Goal: Task Accomplishment & Management: Use online tool/utility

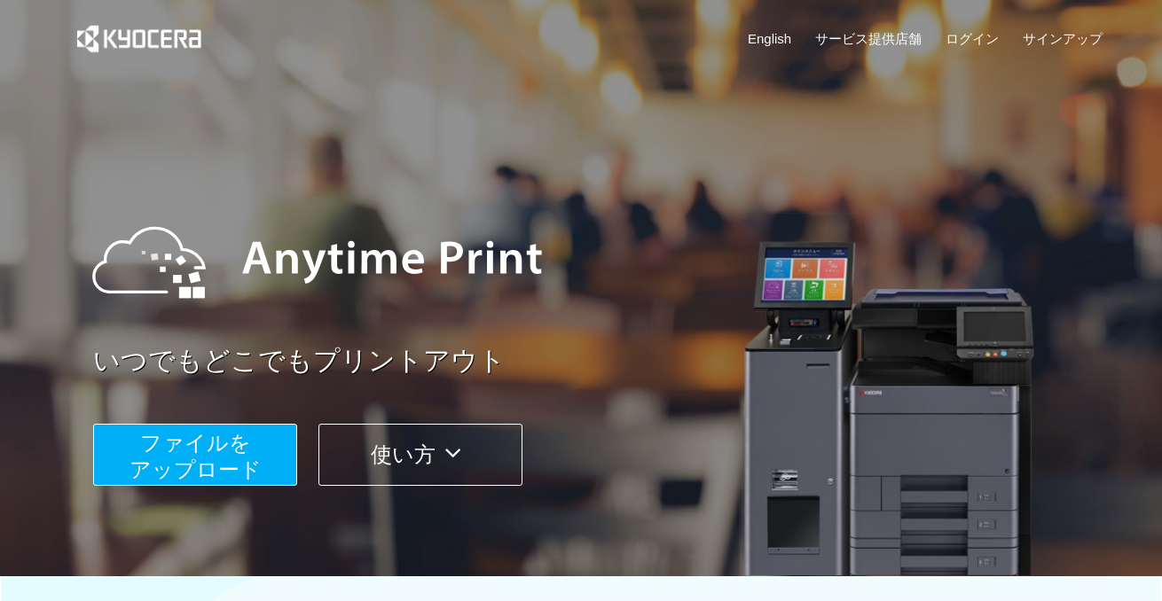
click at [212, 456] on button "ファイルを ​​アップロード" at bounding box center [195, 455] width 204 height 62
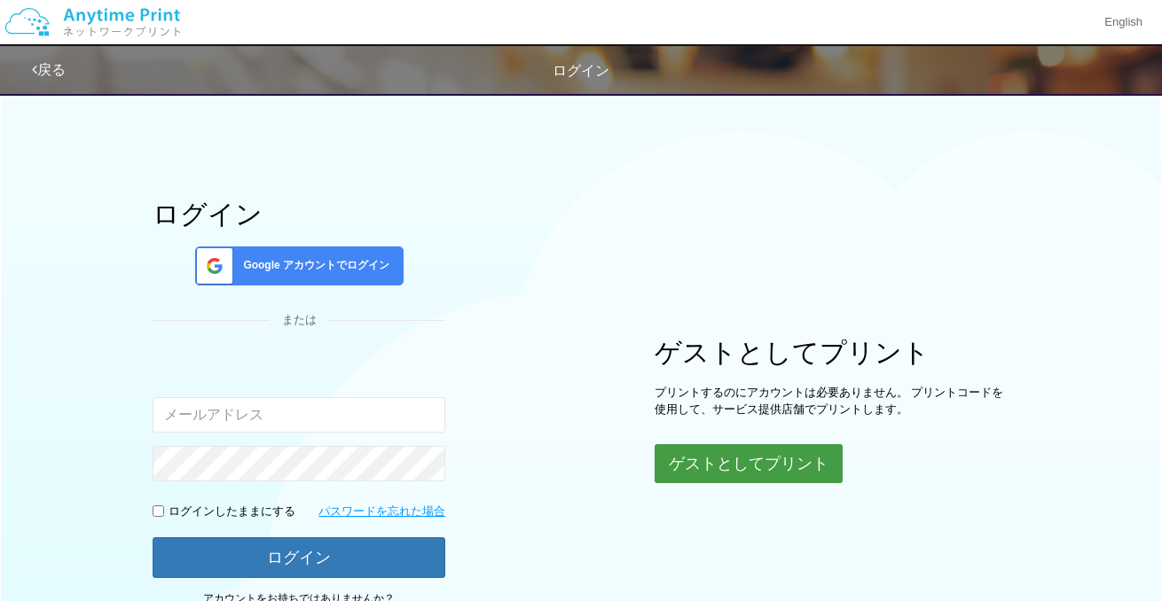
click at [711, 468] on button "ゲストとしてプリント" at bounding box center [748, 463] width 188 height 39
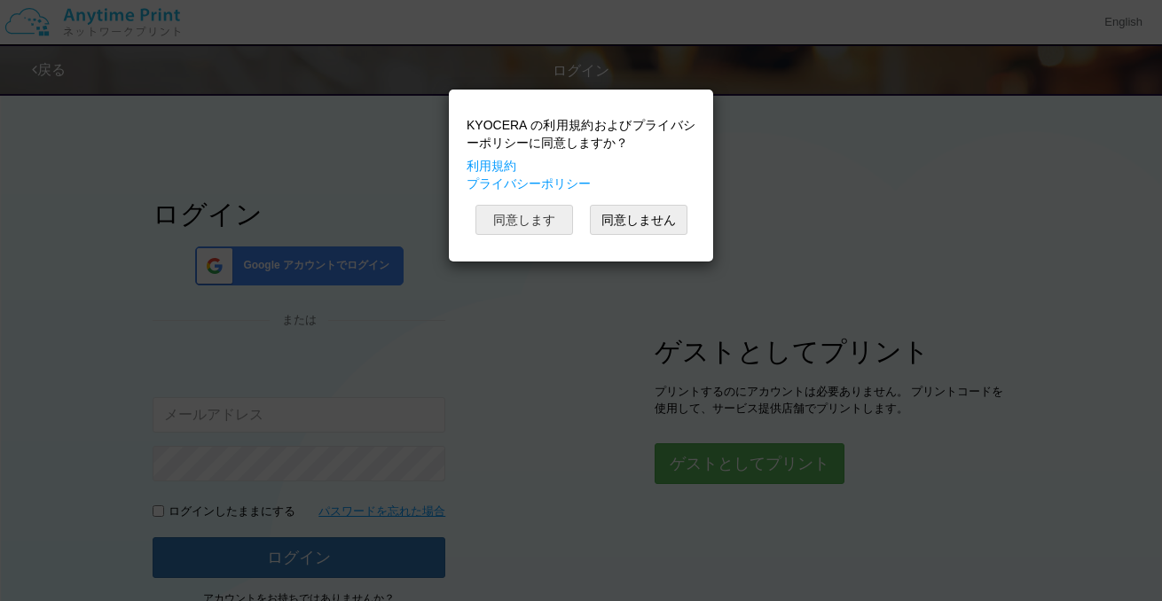
click at [521, 215] on button "同意します" at bounding box center [524, 220] width 98 height 30
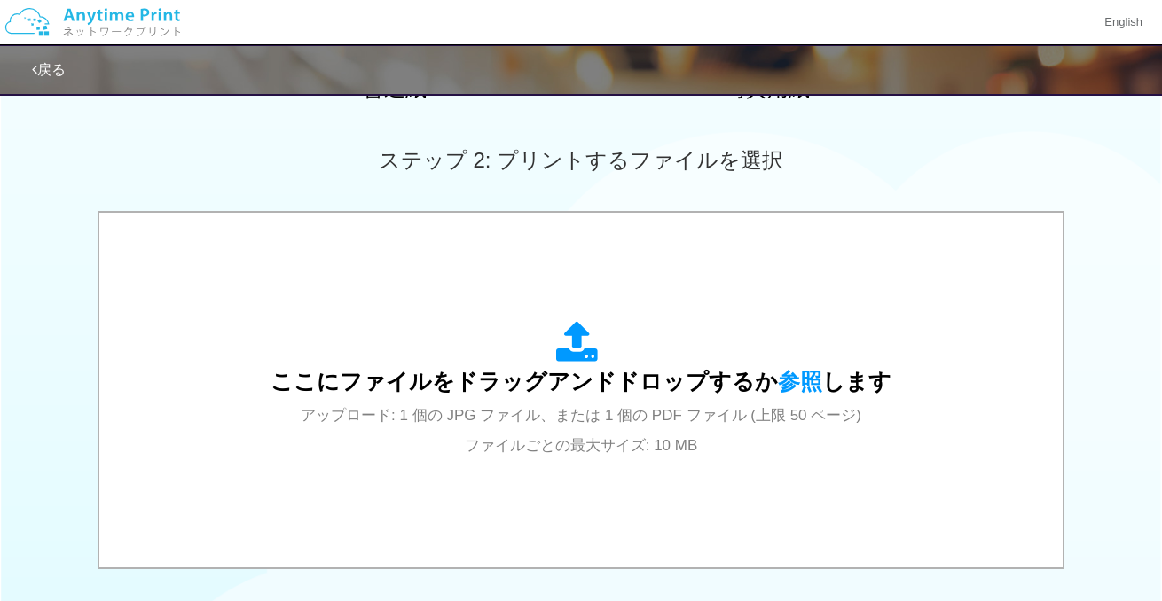
scroll to position [558, 0]
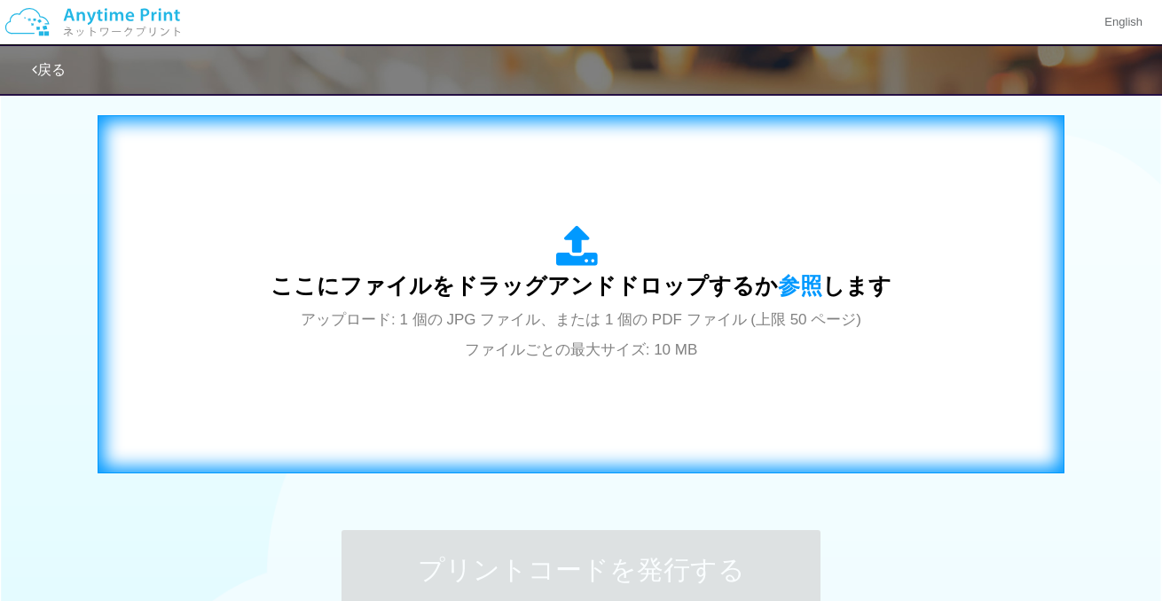
click at [444, 384] on div "ここにファイルをドラッグアンドドロップするか 参照 します アップロード: 1 個の JPG ファイル、または 1 個の PDF ファイル (上限 50 ペー…" at bounding box center [580, 294] width 929 height 321
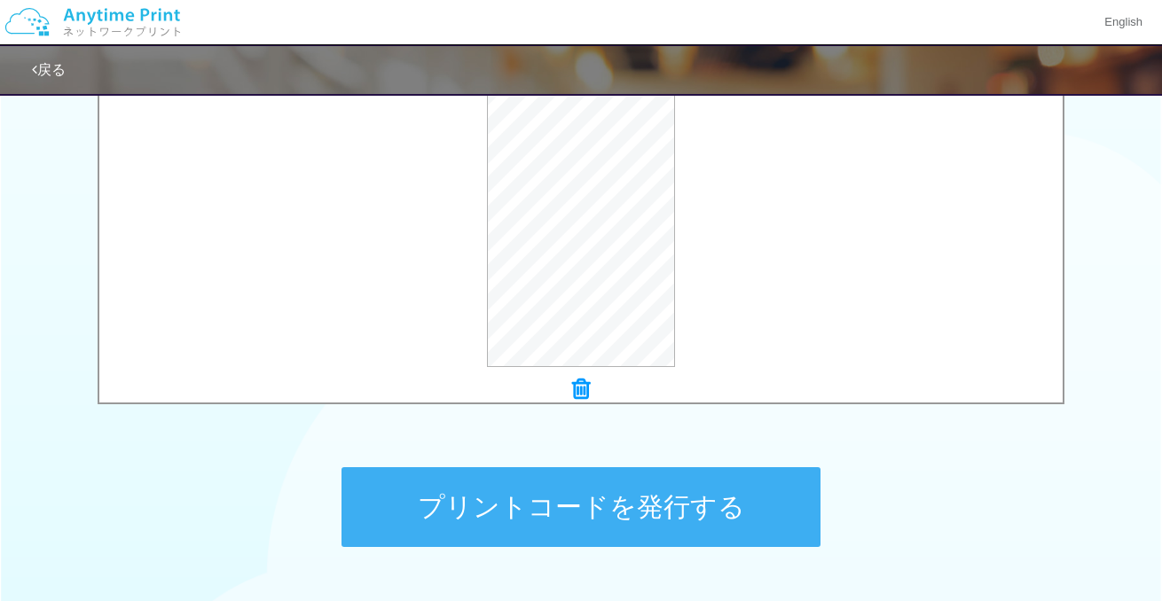
scroll to position [626, 0]
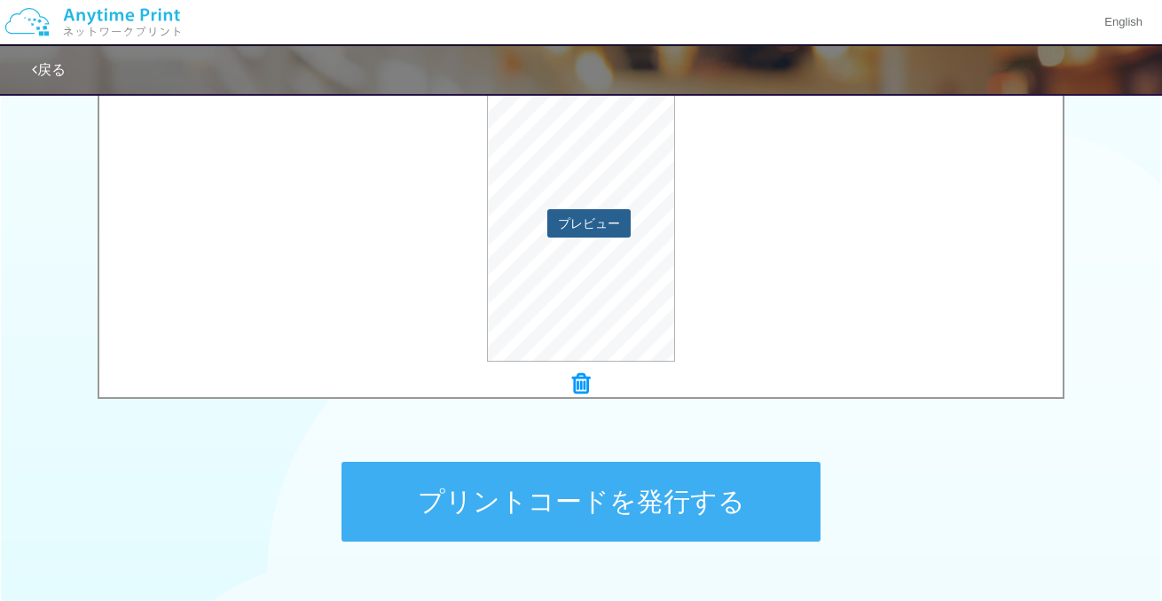
click at [600, 221] on button "プレビュー" at bounding box center [588, 223] width 83 height 28
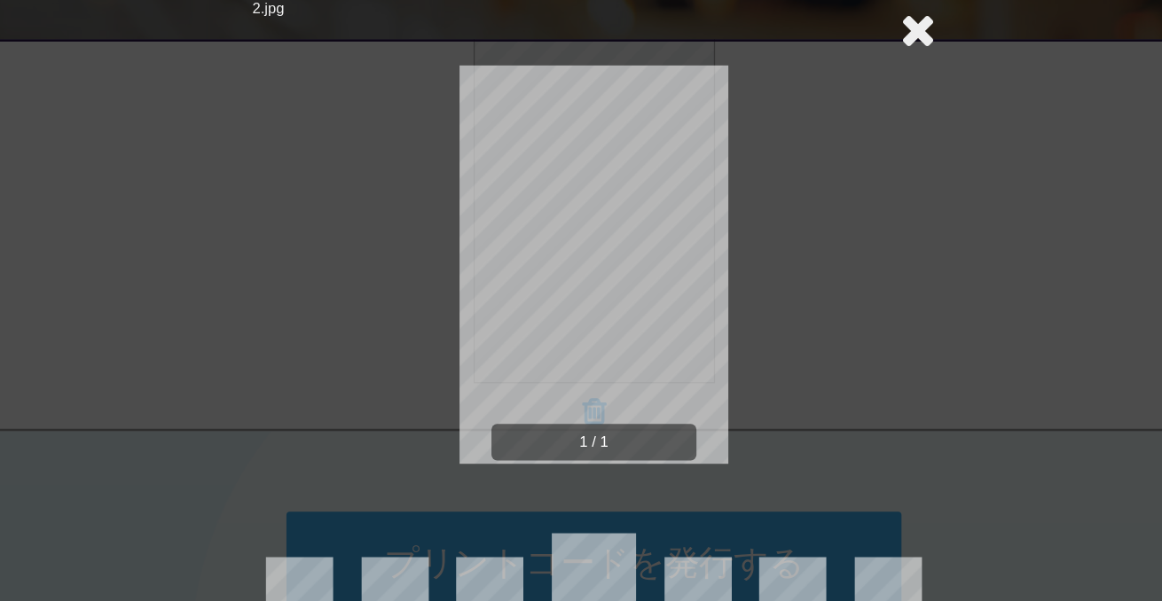
click at [832, 91] on icon at bounding box center [832, 86] width 27 height 35
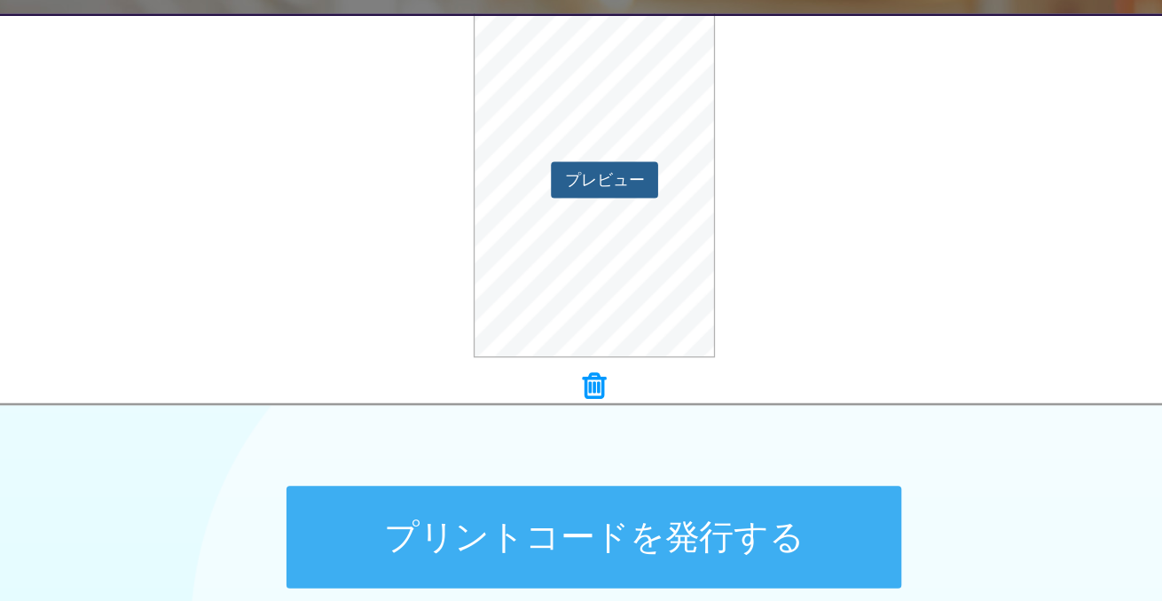
click at [601, 213] on button "プレビュー" at bounding box center [588, 223] width 83 height 28
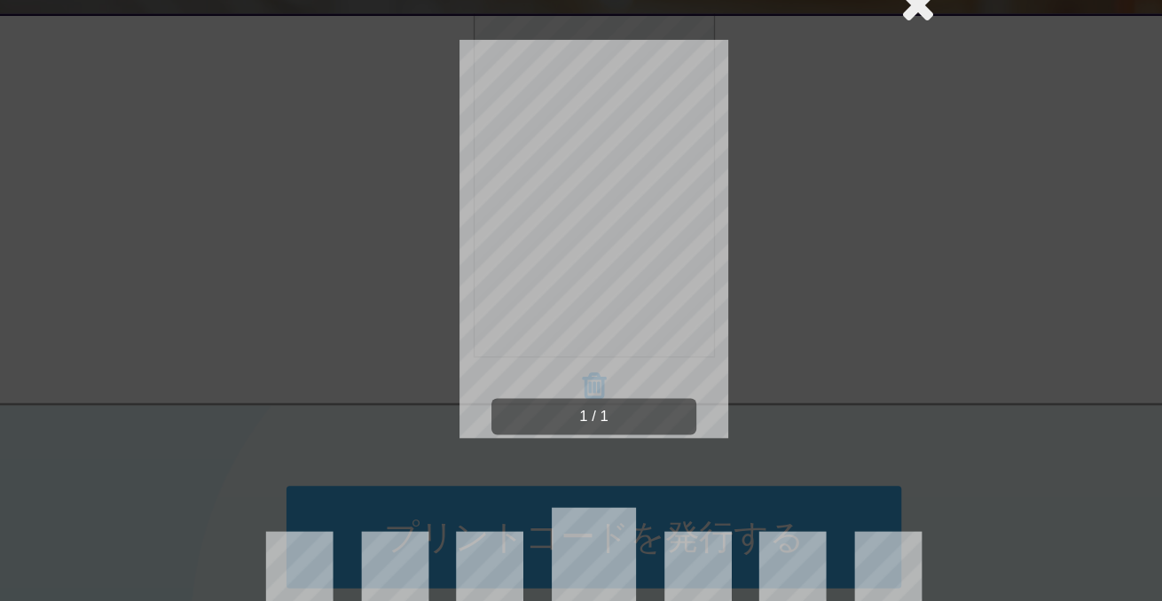
click at [836, 93] on icon at bounding box center [832, 86] width 27 height 35
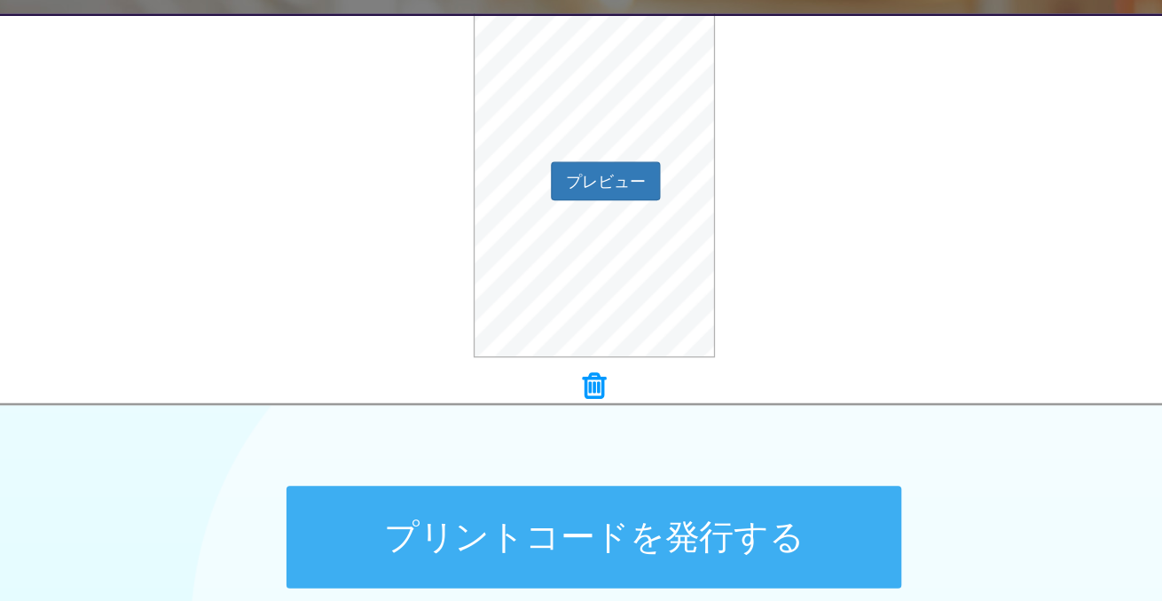
click at [175, 219] on div "プレビュー" at bounding box center [580, 221] width 963 height 279
click at [729, 506] on button "プリントコードを発行する" at bounding box center [580, 502] width 479 height 80
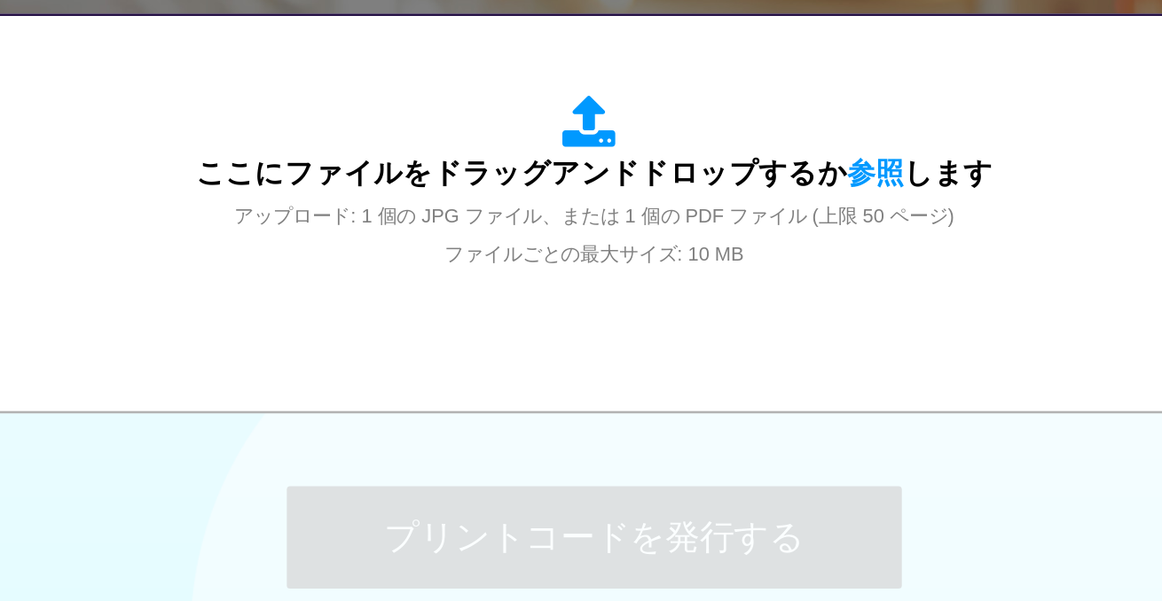
scroll to position [0, 0]
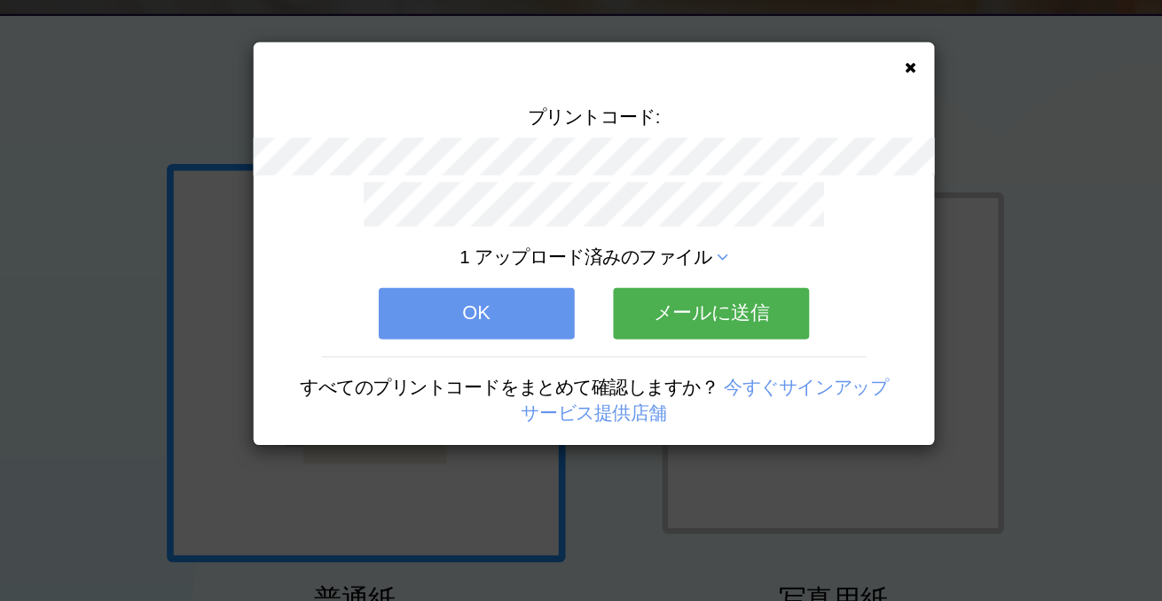
click at [519, 324] on button "OK" at bounding box center [489, 327] width 153 height 39
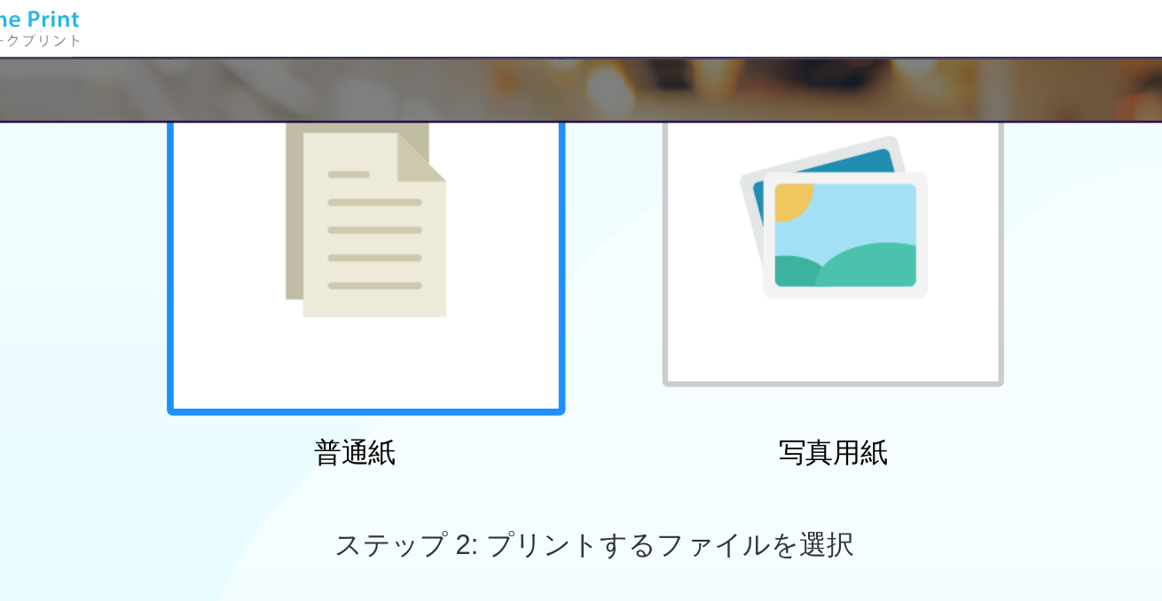
scroll to position [130, 0]
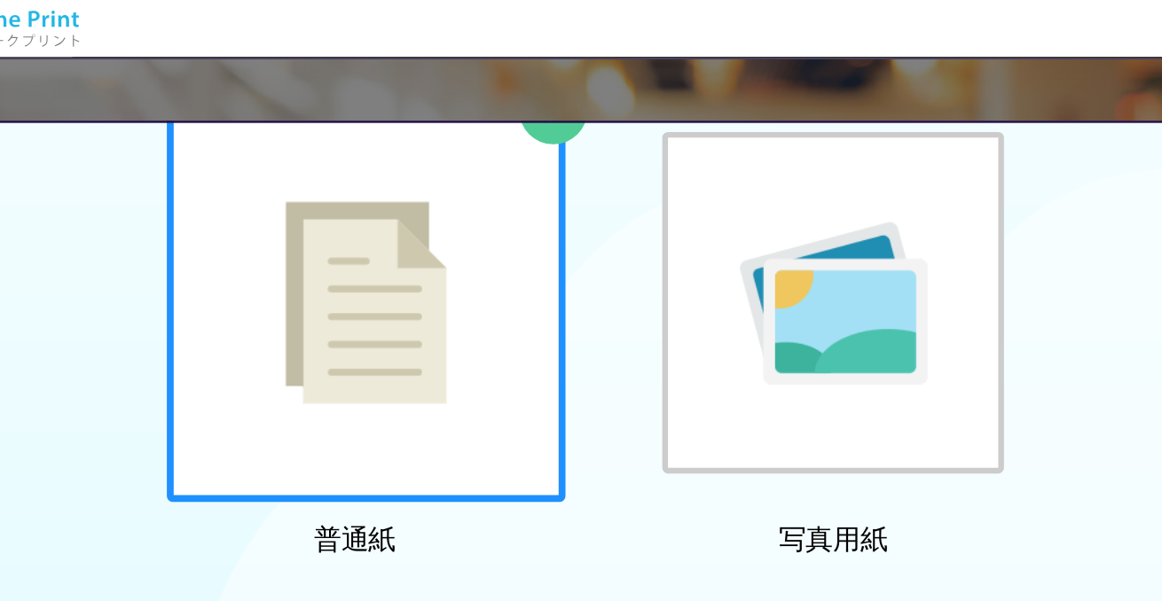
click at [472, 186] on div at bounding box center [403, 236] width 310 height 310
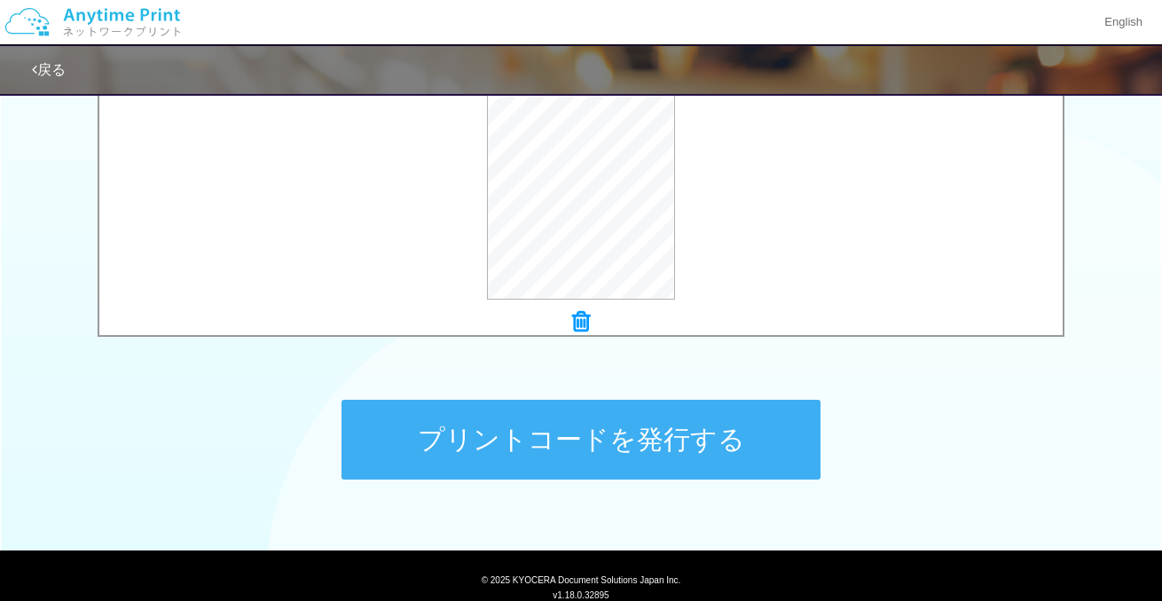
scroll to position [748, 0]
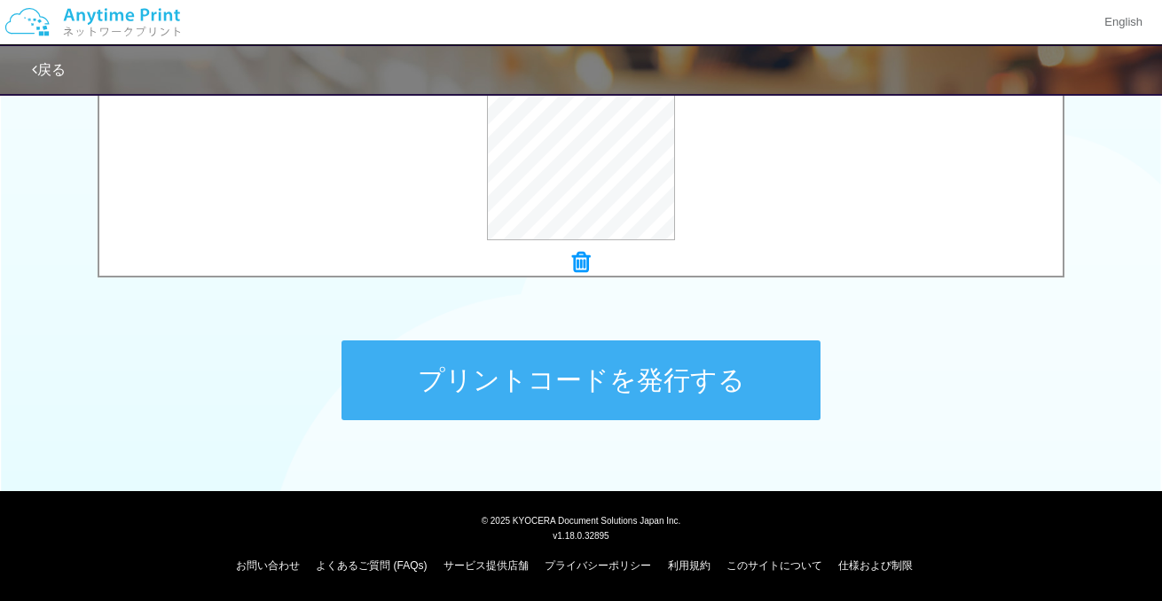
click at [518, 391] on button "プリントコードを発行する" at bounding box center [580, 381] width 479 height 80
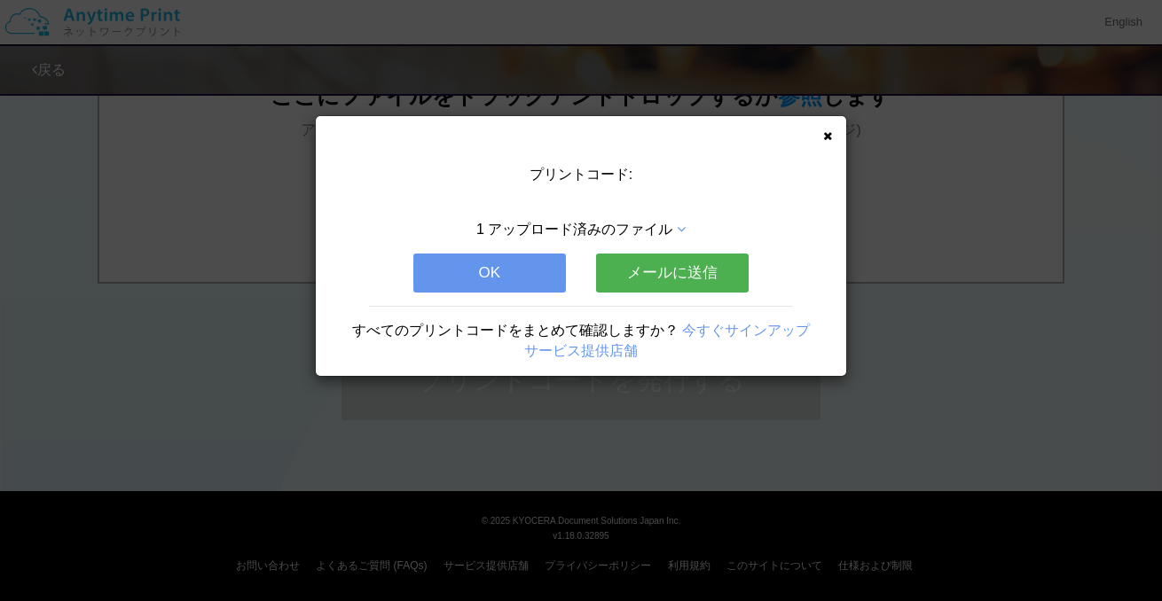
scroll to position [0, 0]
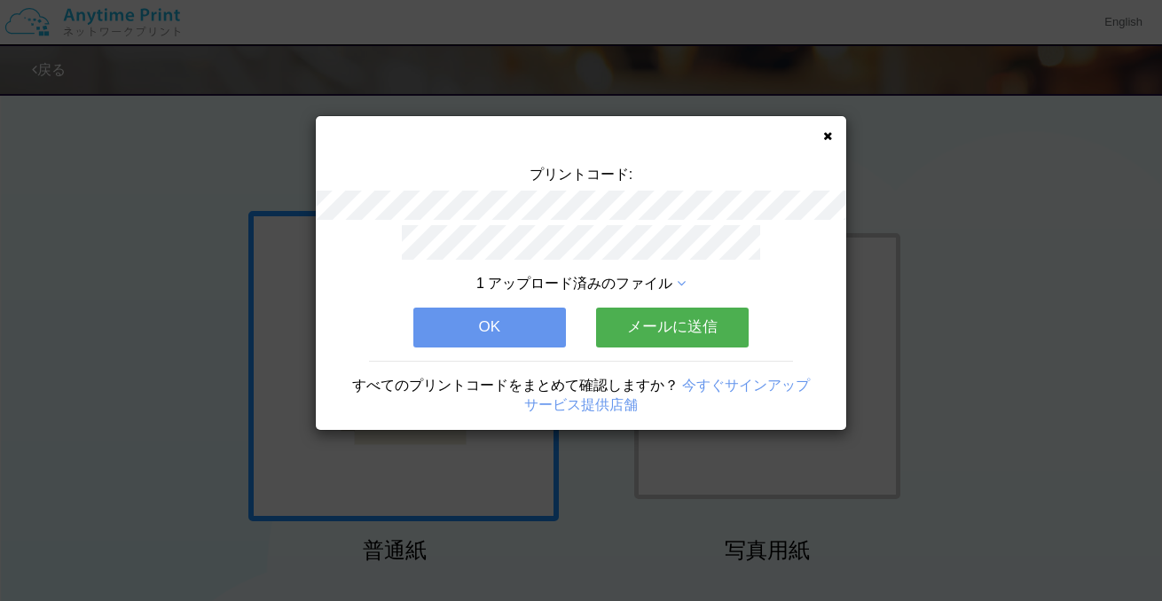
click at [828, 133] on icon at bounding box center [827, 136] width 9 height 12
